Goal: Obtain resource: Download file/media

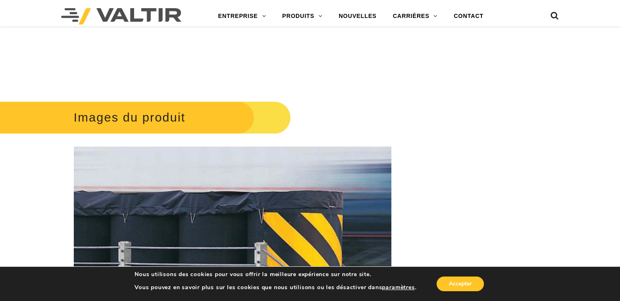
scroll to position [1344, 0]
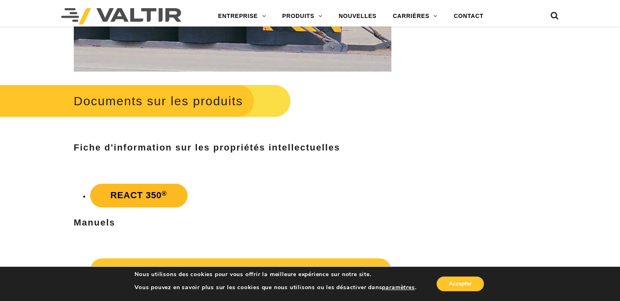
click at [160, 199] on font "REACT 350" at bounding box center [135, 195] width 51 height 10
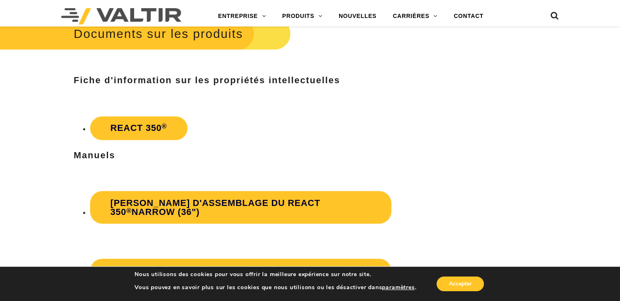
scroll to position [1501, 0]
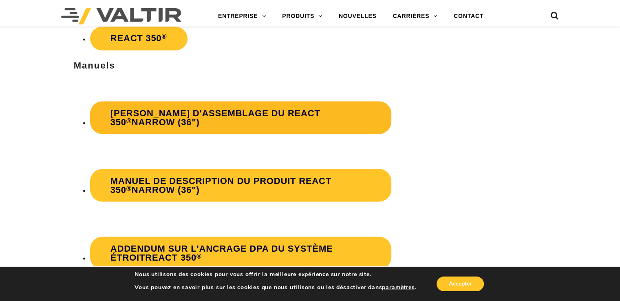
click at [244, 114] on font "[PERSON_NAME] d'assemblage du REACT 350" at bounding box center [215, 117] width 210 height 19
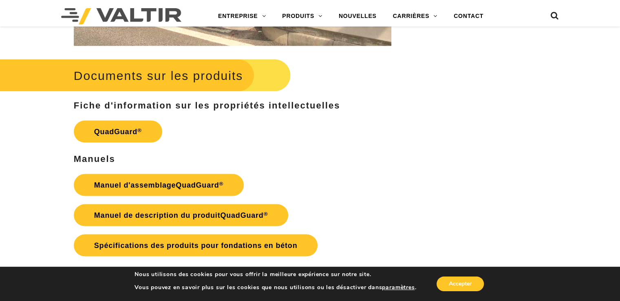
scroll to position [1598, 0]
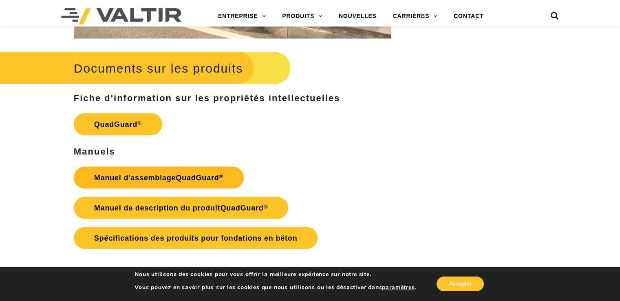
click at [181, 176] on font "QuadGuard" at bounding box center [197, 178] width 43 height 8
